Goal: Complete application form

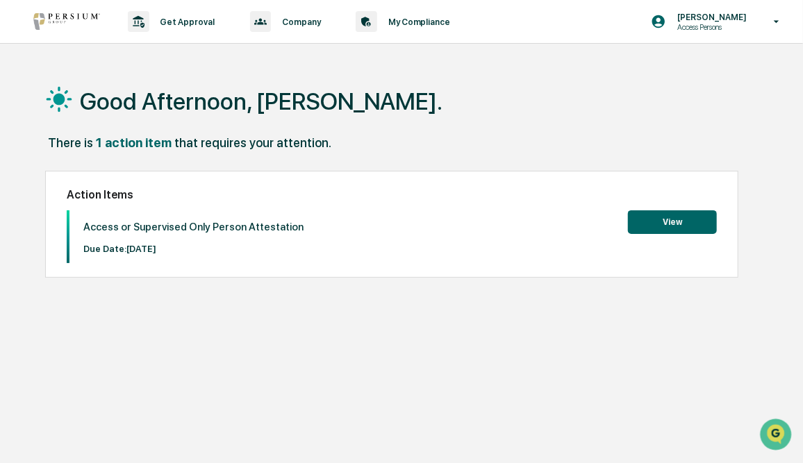
click at [680, 222] on button "View" at bounding box center [672, 223] width 89 height 24
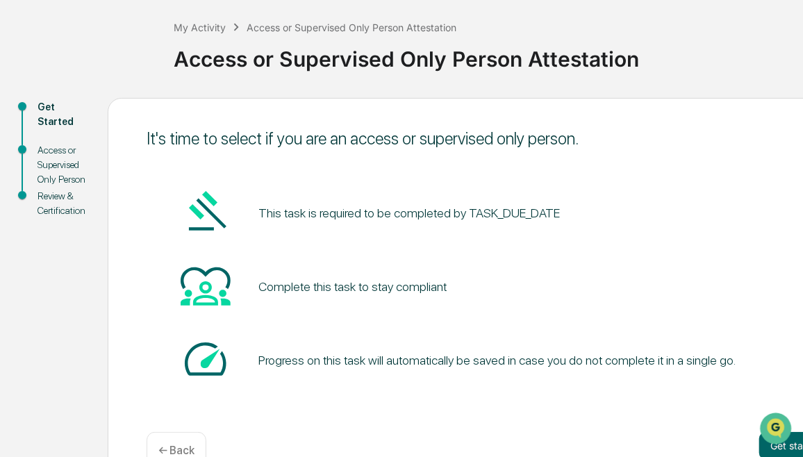
scroll to position [102, 0]
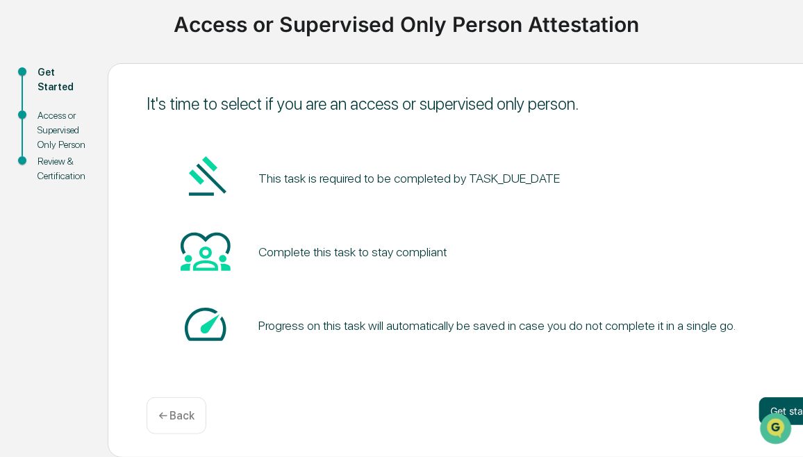
click at [791, 408] on button "Get started" at bounding box center [796, 411] width 74 height 28
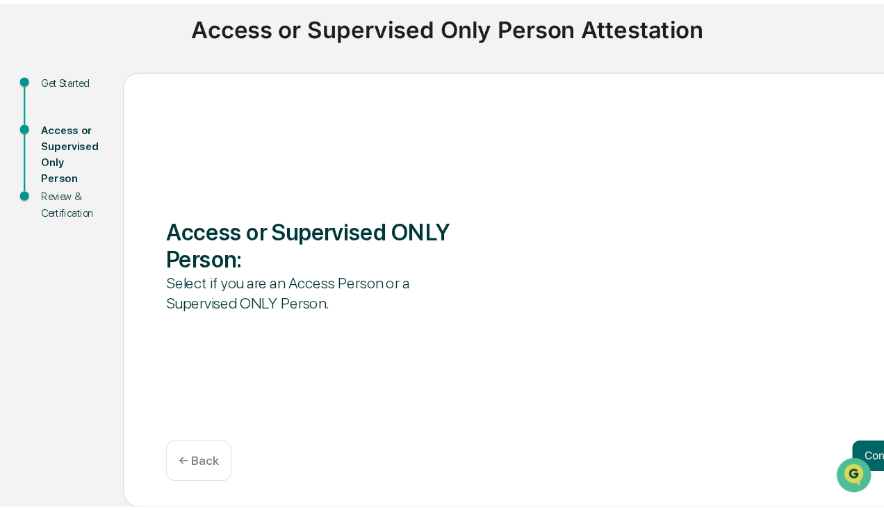
scroll to position [49, 0]
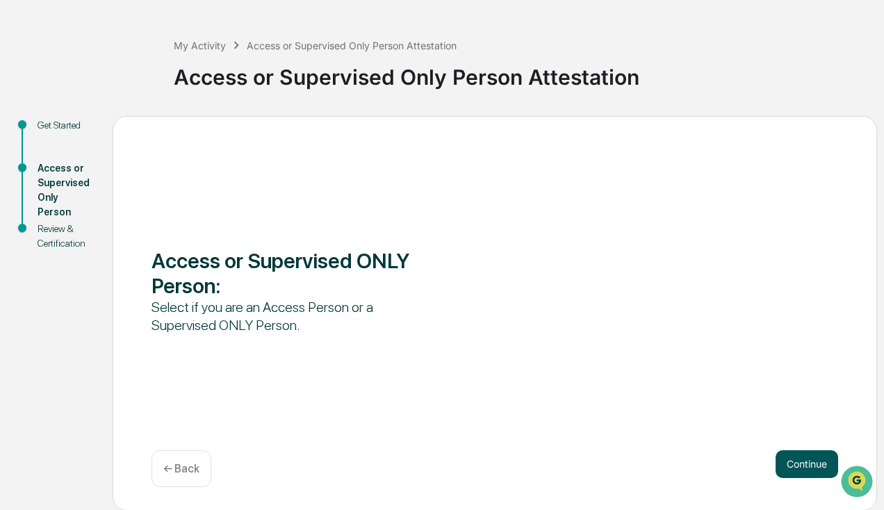
click at [803, 463] on button "Continue" at bounding box center [806, 464] width 63 height 28
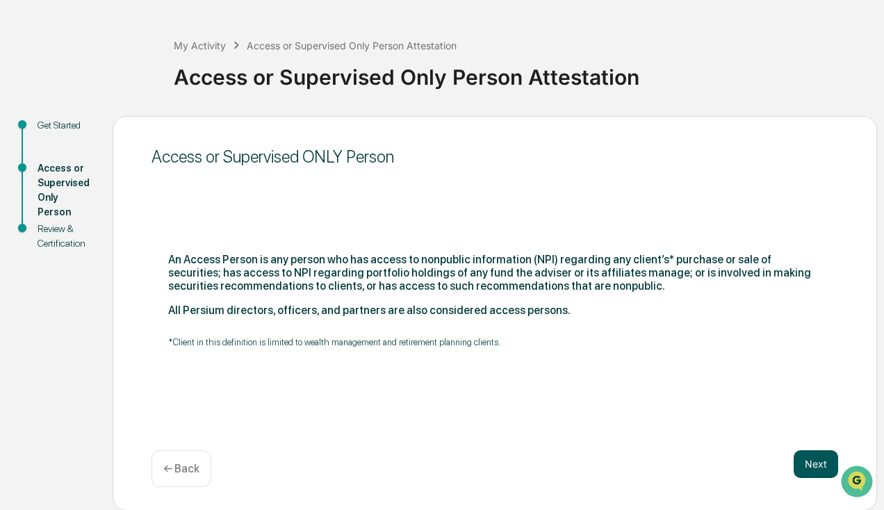
click at [803, 463] on button "Next" at bounding box center [815, 464] width 44 height 28
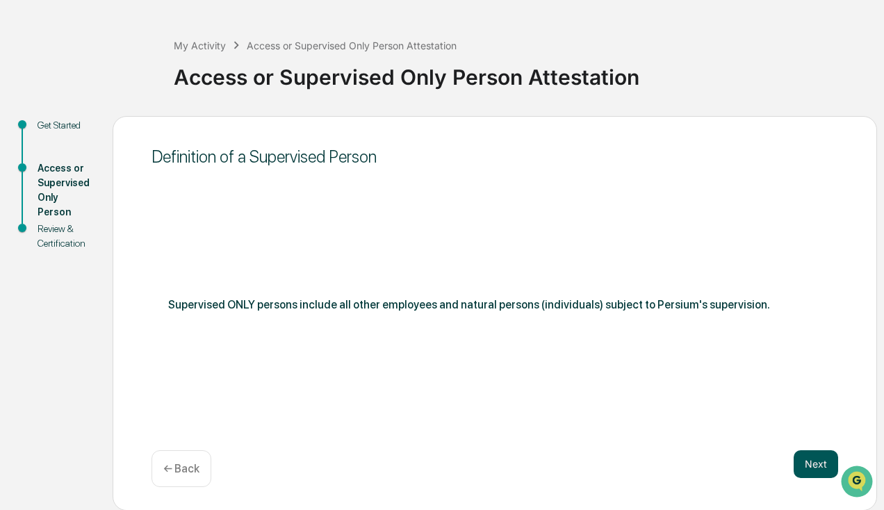
click at [803, 454] on button "Next" at bounding box center [815, 464] width 44 height 28
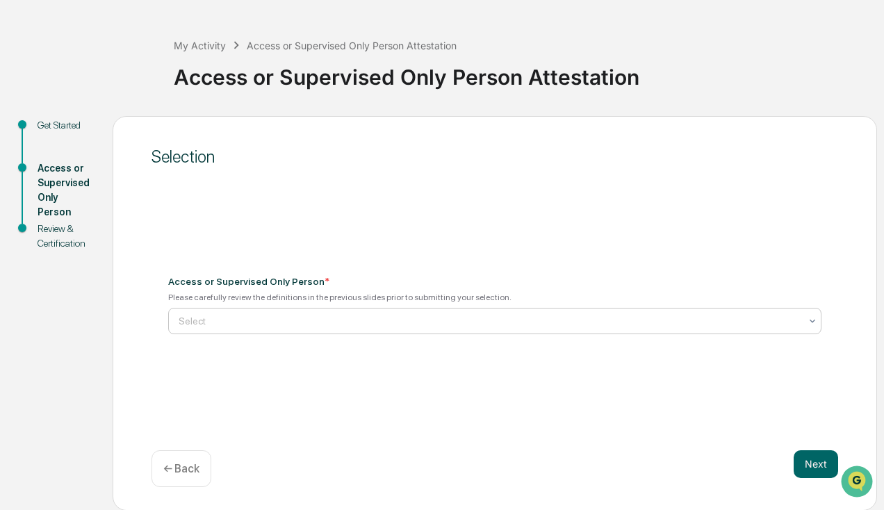
click at [271, 308] on div "Select" at bounding box center [494, 321] width 653 height 26
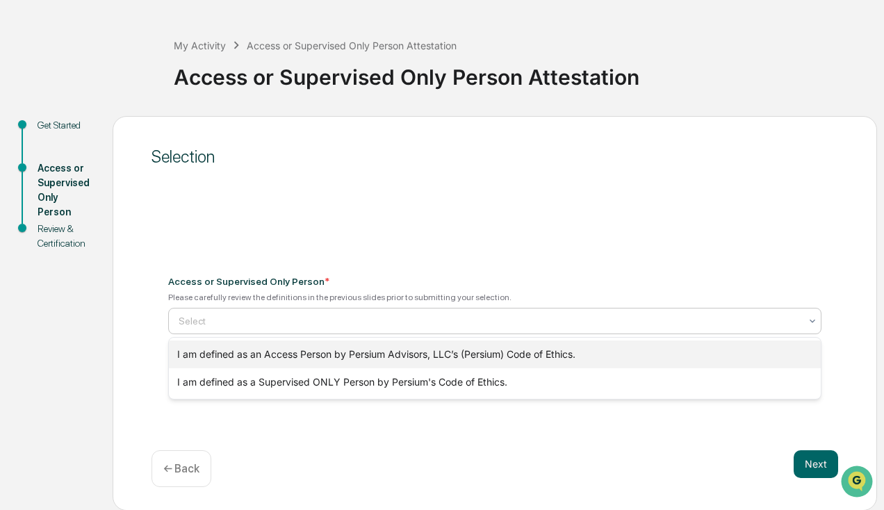
click at [316, 355] on div "I am defined as an Access Person by Persium Advisors, LLC’s (Persium) Code of E…" at bounding box center [495, 354] width 652 height 28
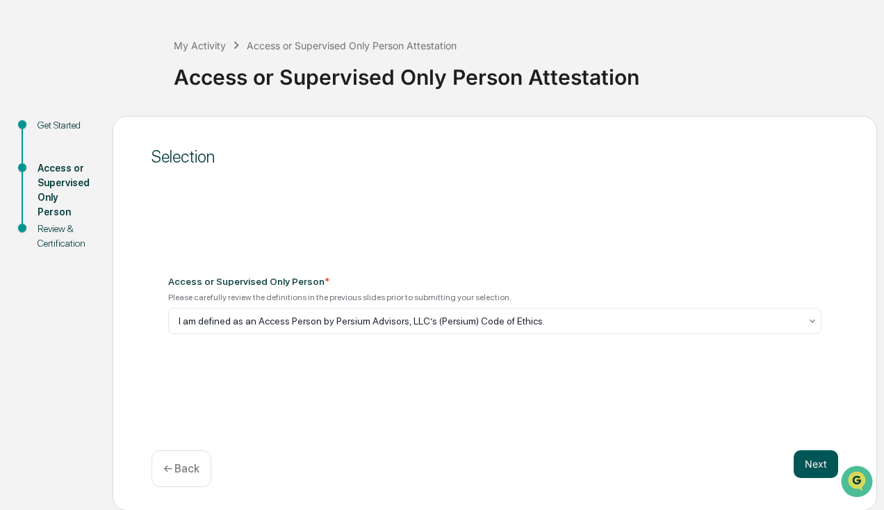
click at [803, 463] on button "Next" at bounding box center [815, 464] width 44 height 28
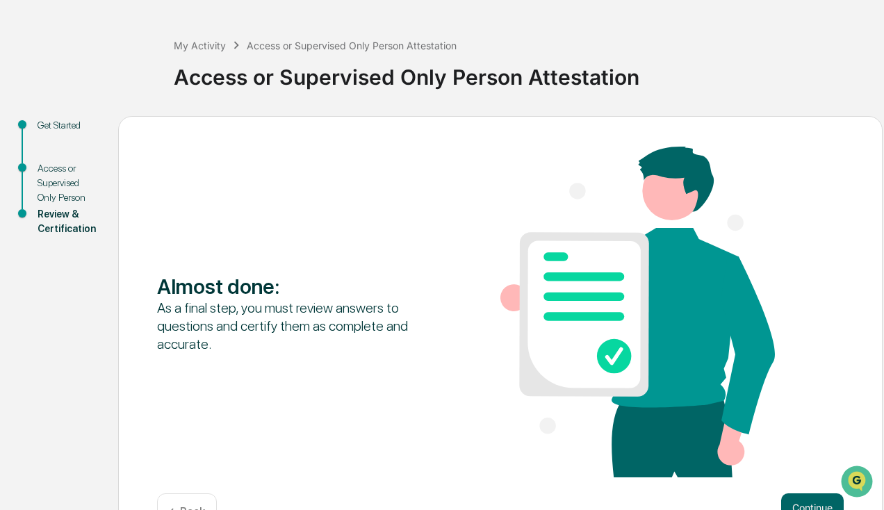
scroll to position [93, 0]
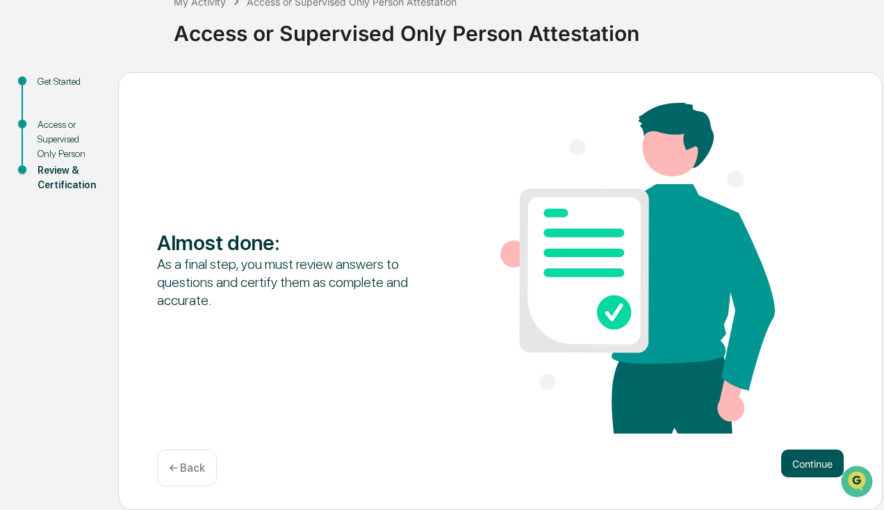
click at [796, 461] on button "Continue" at bounding box center [812, 464] width 63 height 28
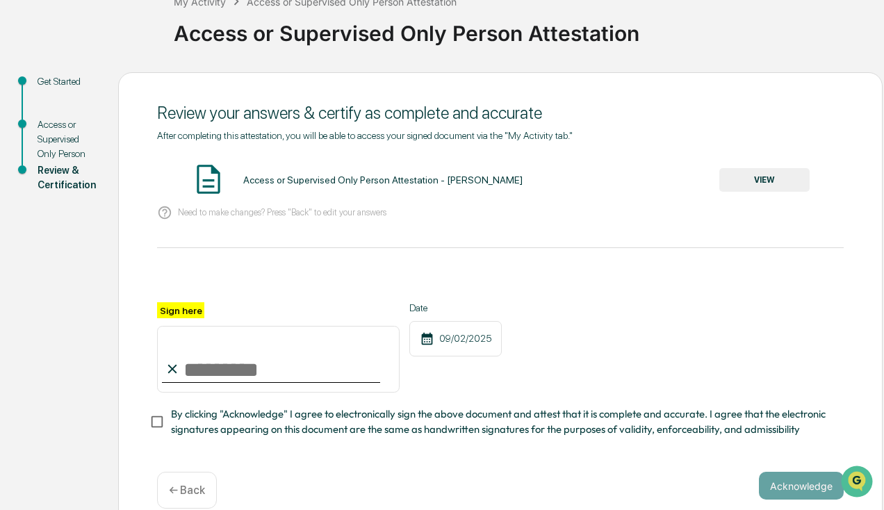
click at [765, 178] on button "VIEW" at bounding box center [764, 180] width 90 height 24
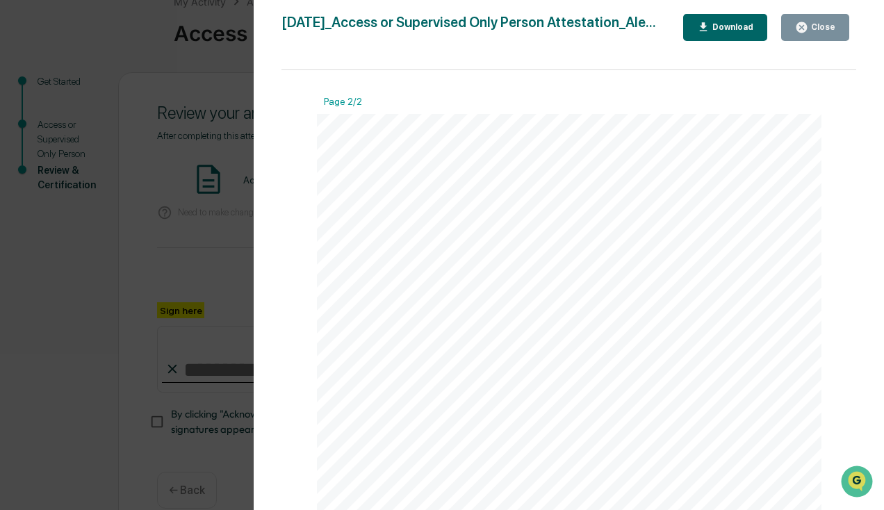
scroll to position [764, 0]
click at [803, 27] on div "Close" at bounding box center [821, 27] width 27 height 10
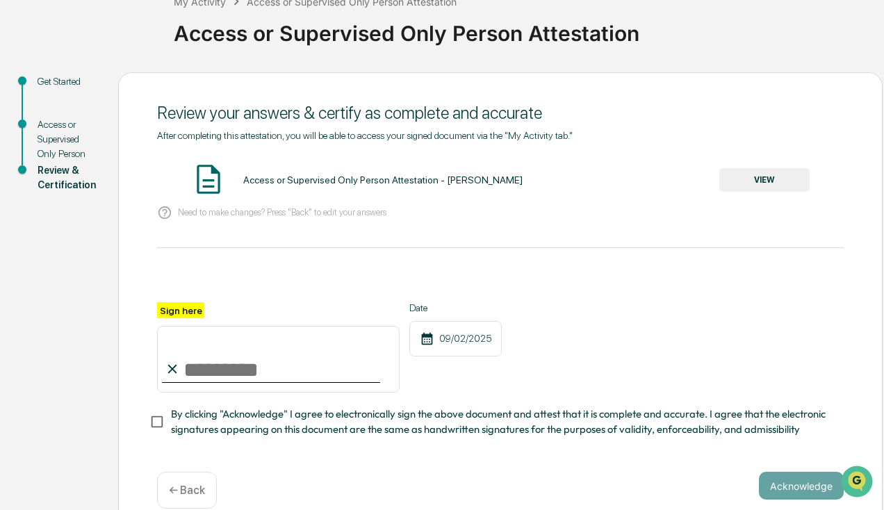
click at [220, 309] on div "Sign here" at bounding box center [278, 347] width 242 height 90
drag, startPoint x: 234, startPoint y: 377, endPoint x: 188, endPoint y: 372, distance: 46.1
click at [188, 372] on input "Sign here" at bounding box center [278, 359] width 242 height 67
type input "**********"
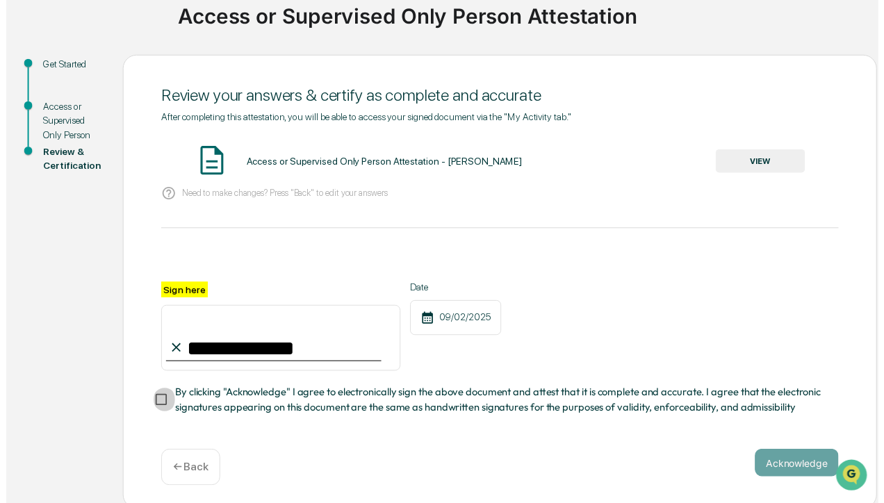
scroll to position [119, 0]
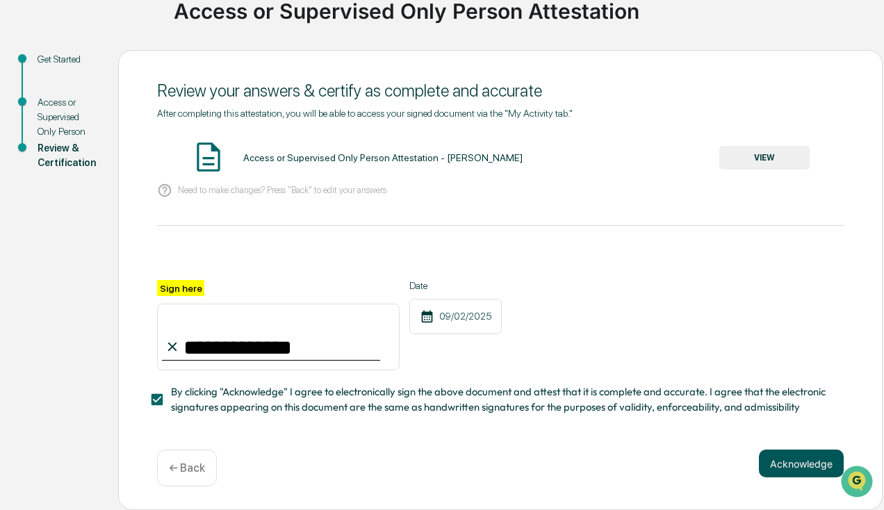
click at [800, 463] on button "Acknowledge" at bounding box center [801, 464] width 85 height 28
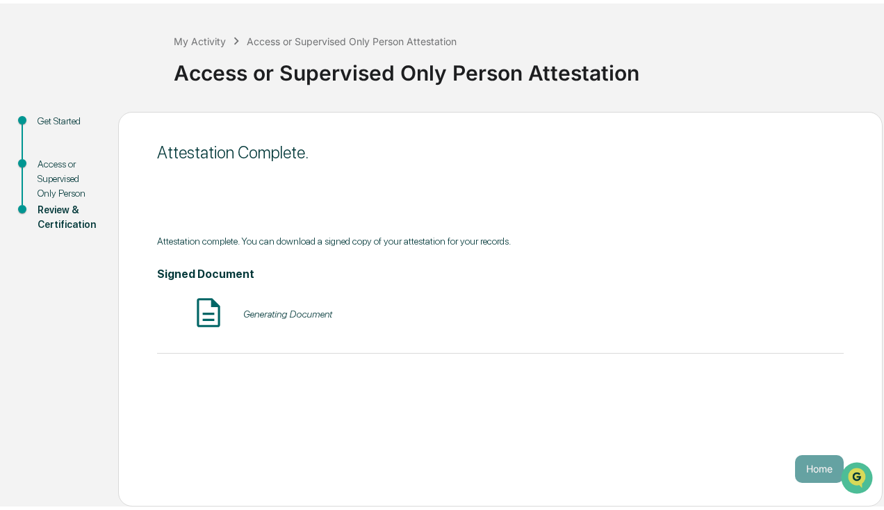
scroll to position [49, 0]
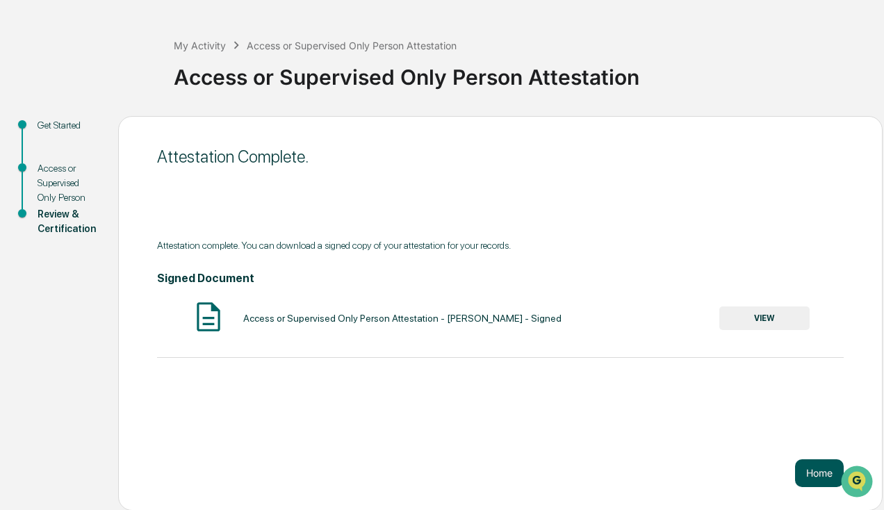
click at [803, 463] on button "Home" at bounding box center [819, 473] width 49 height 28
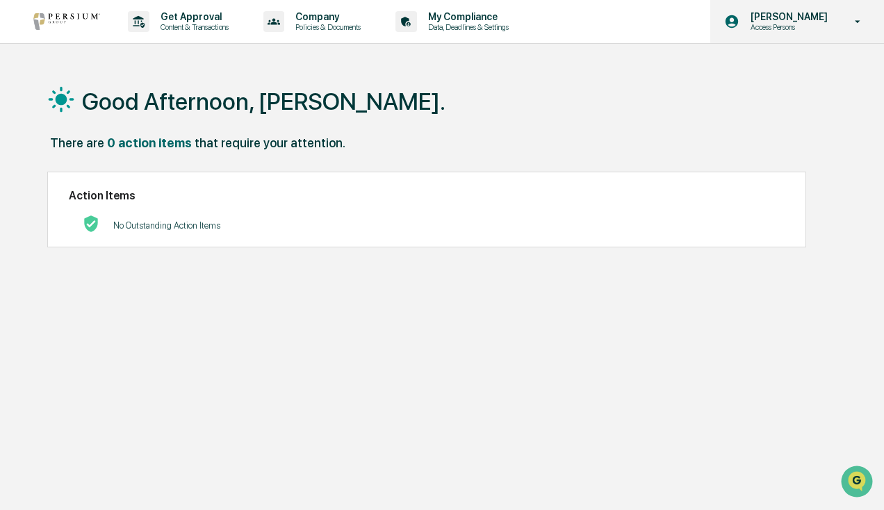
click at [796, 32] on div "[PERSON_NAME] Access Persons" at bounding box center [797, 21] width 174 height 43
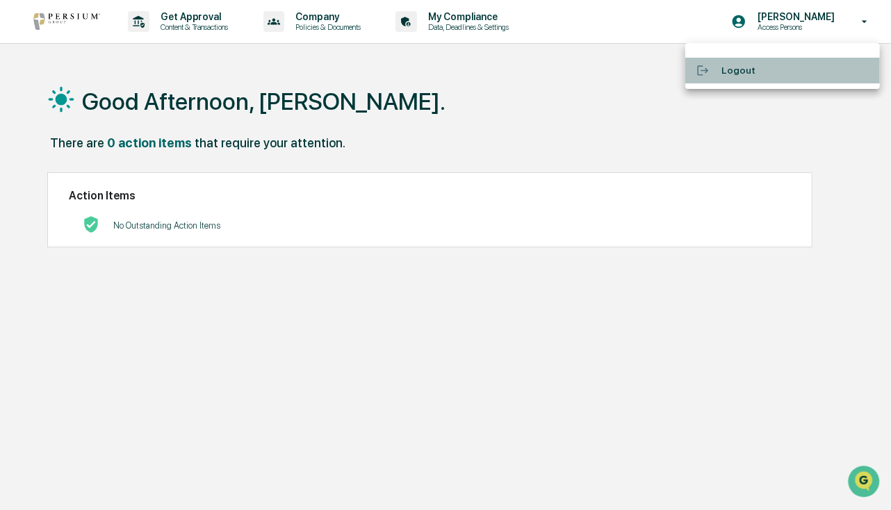
click at [725, 67] on li "Logout" at bounding box center [782, 71] width 195 height 26
